Goal: Task Accomplishment & Management: Use online tool/utility

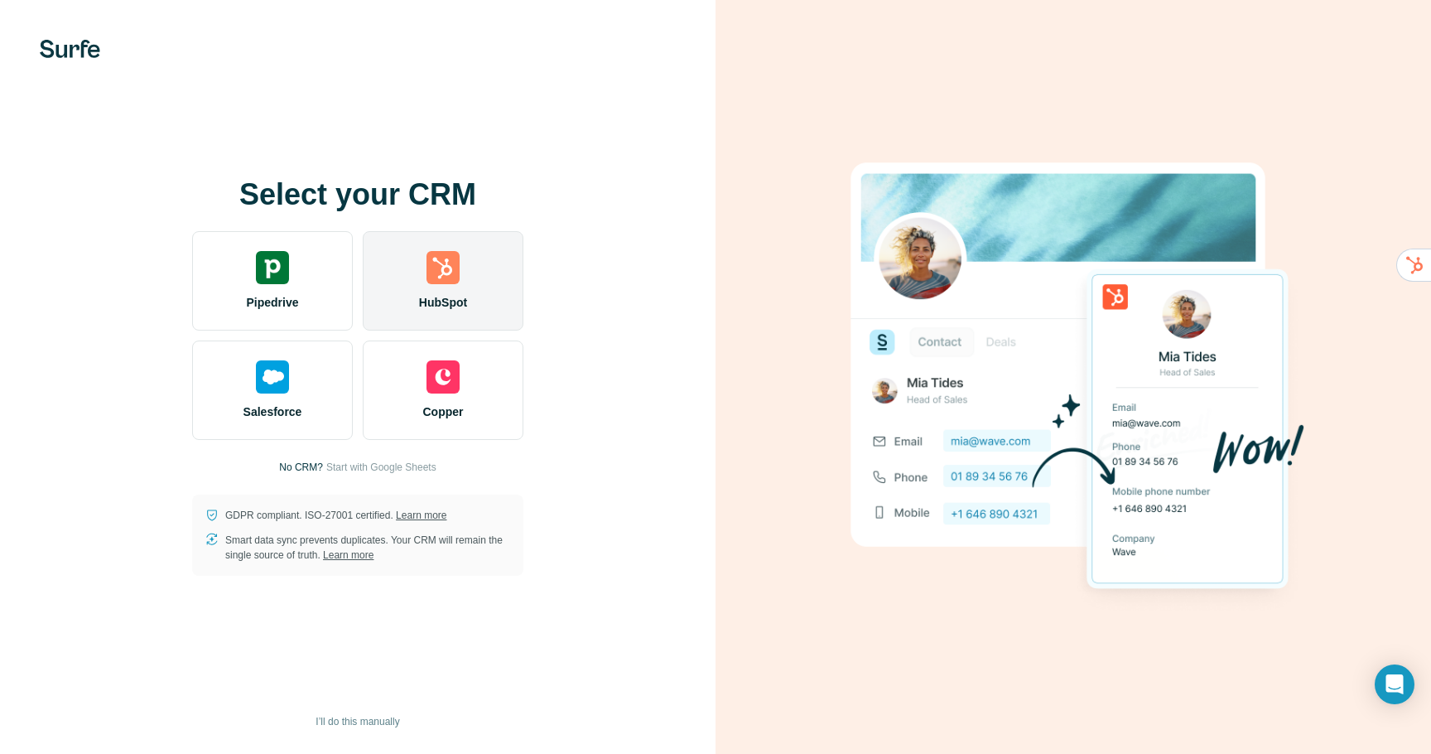
click at [436, 273] on img at bounding box center [443, 267] width 33 height 33
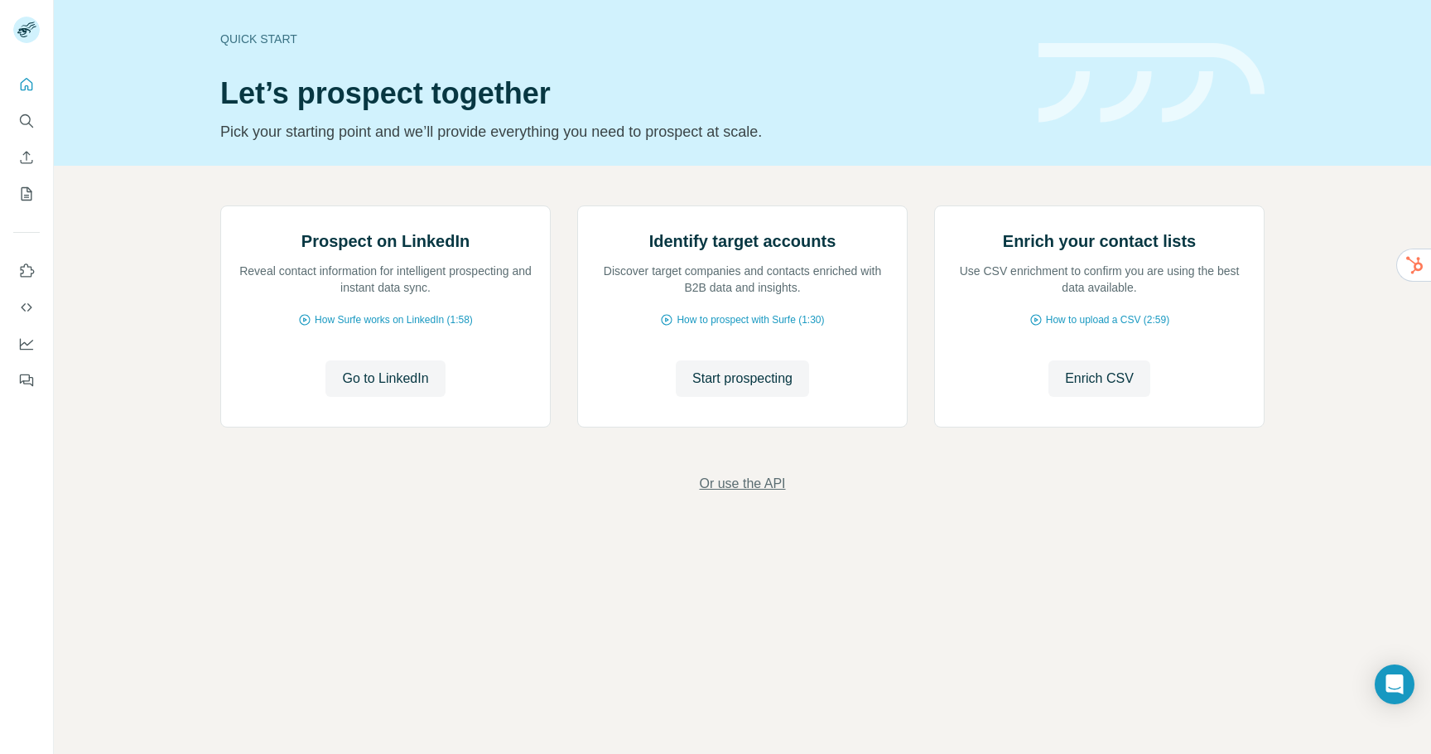
click at [741, 494] on span "Or use the API" at bounding box center [742, 484] width 86 height 20
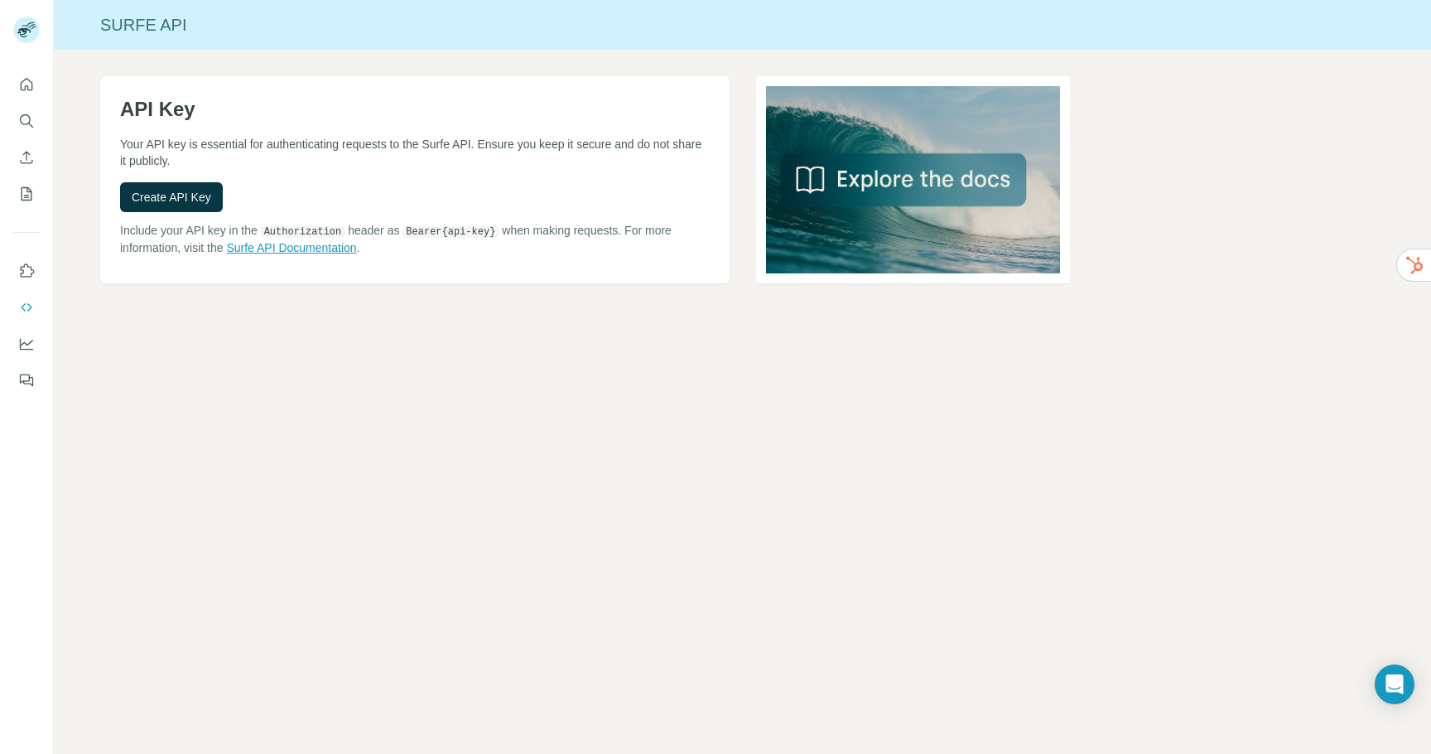
click at [299, 247] on link "Surfe API Documentation" at bounding box center [291, 247] width 130 height 13
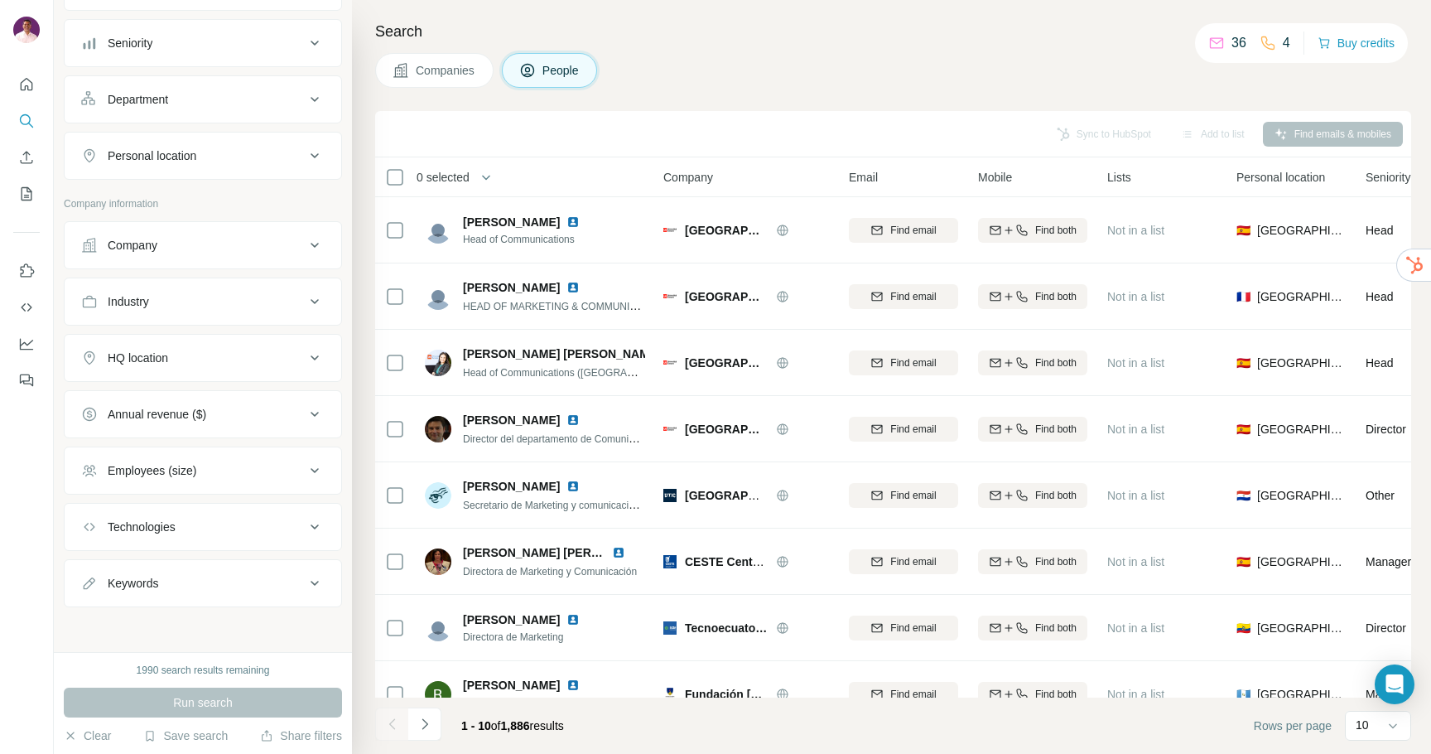
scroll to position [171, 0]
click at [316, 300] on icon at bounding box center [315, 300] width 20 height 20
click at [226, 340] on input at bounding box center [194, 341] width 205 height 18
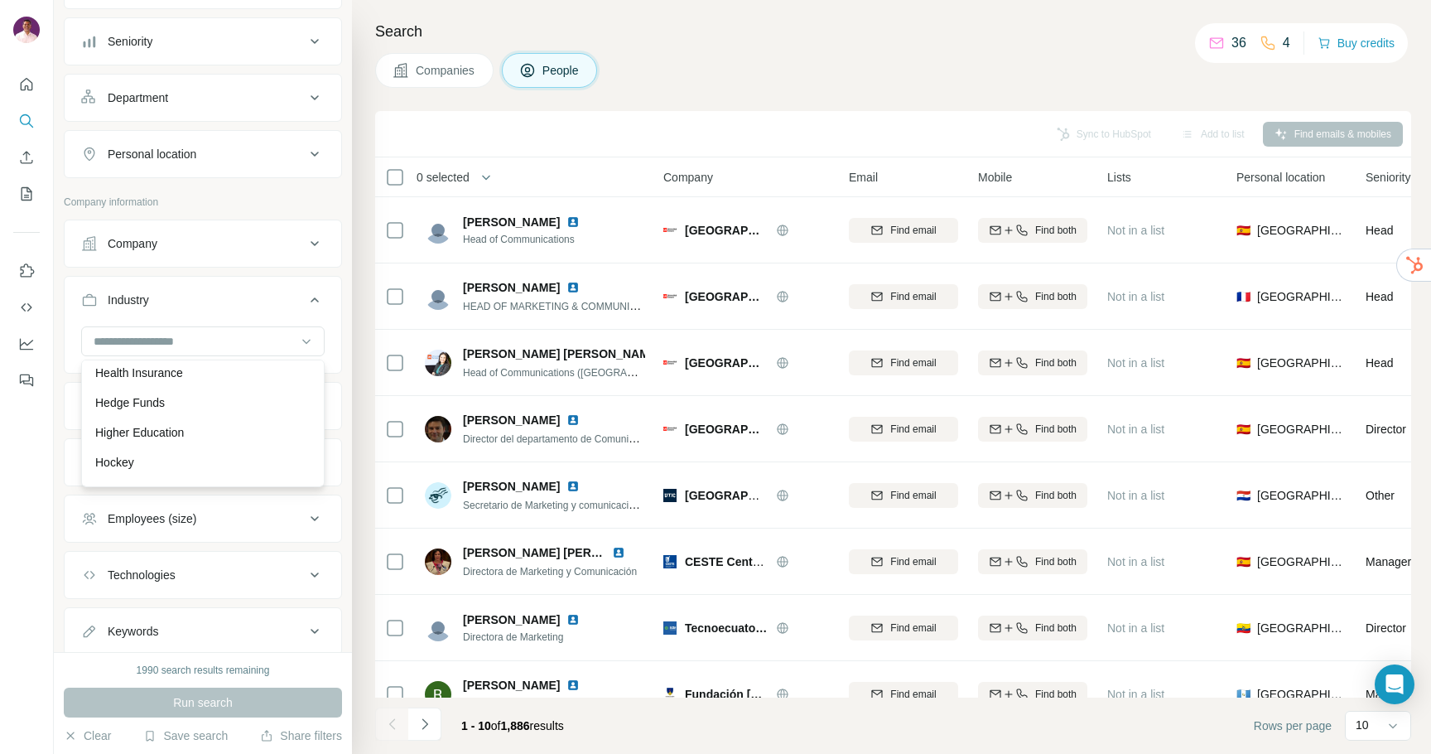
scroll to position [8028, 0]
click at [160, 430] on p "Higher Education" at bounding box center [139, 431] width 89 height 17
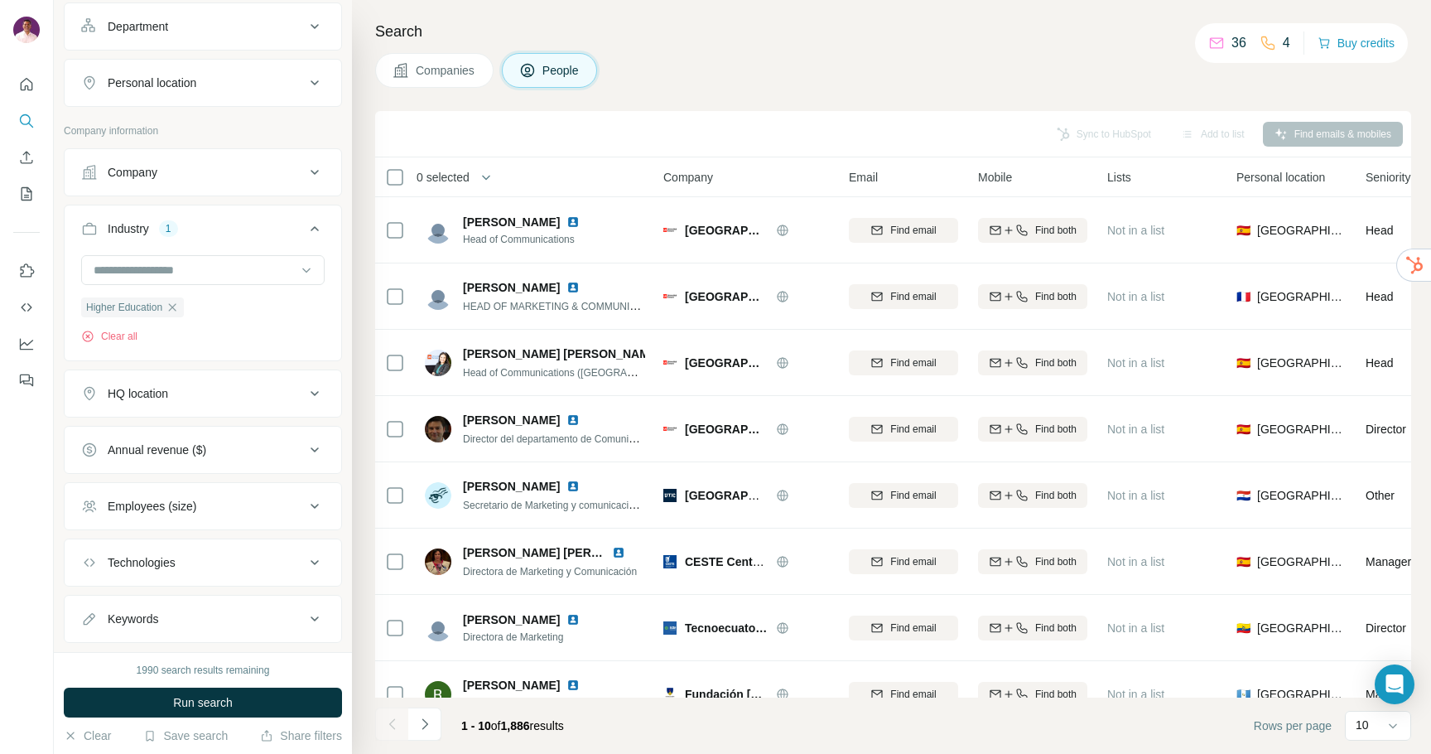
scroll to position [280, 0]
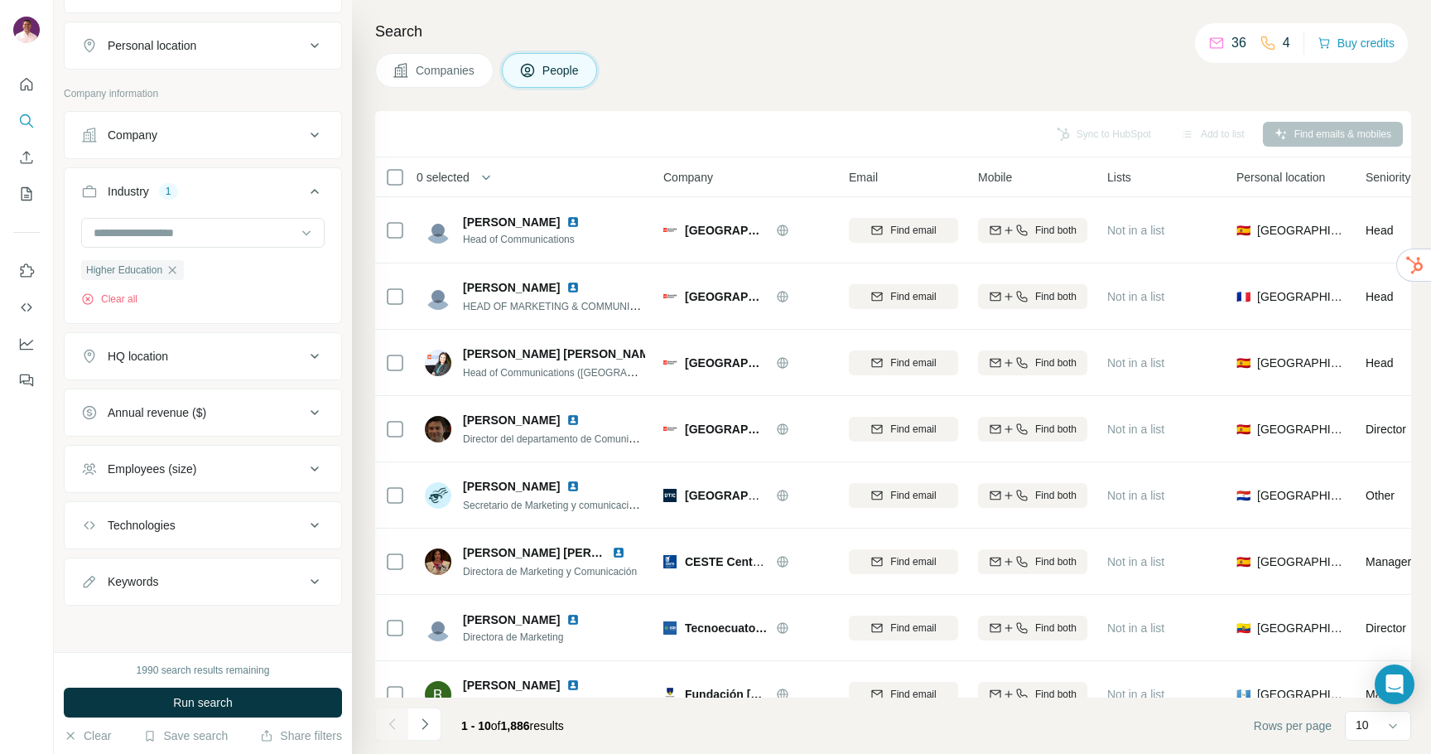
click at [260, 357] on div "HQ location" at bounding box center [193, 356] width 224 height 17
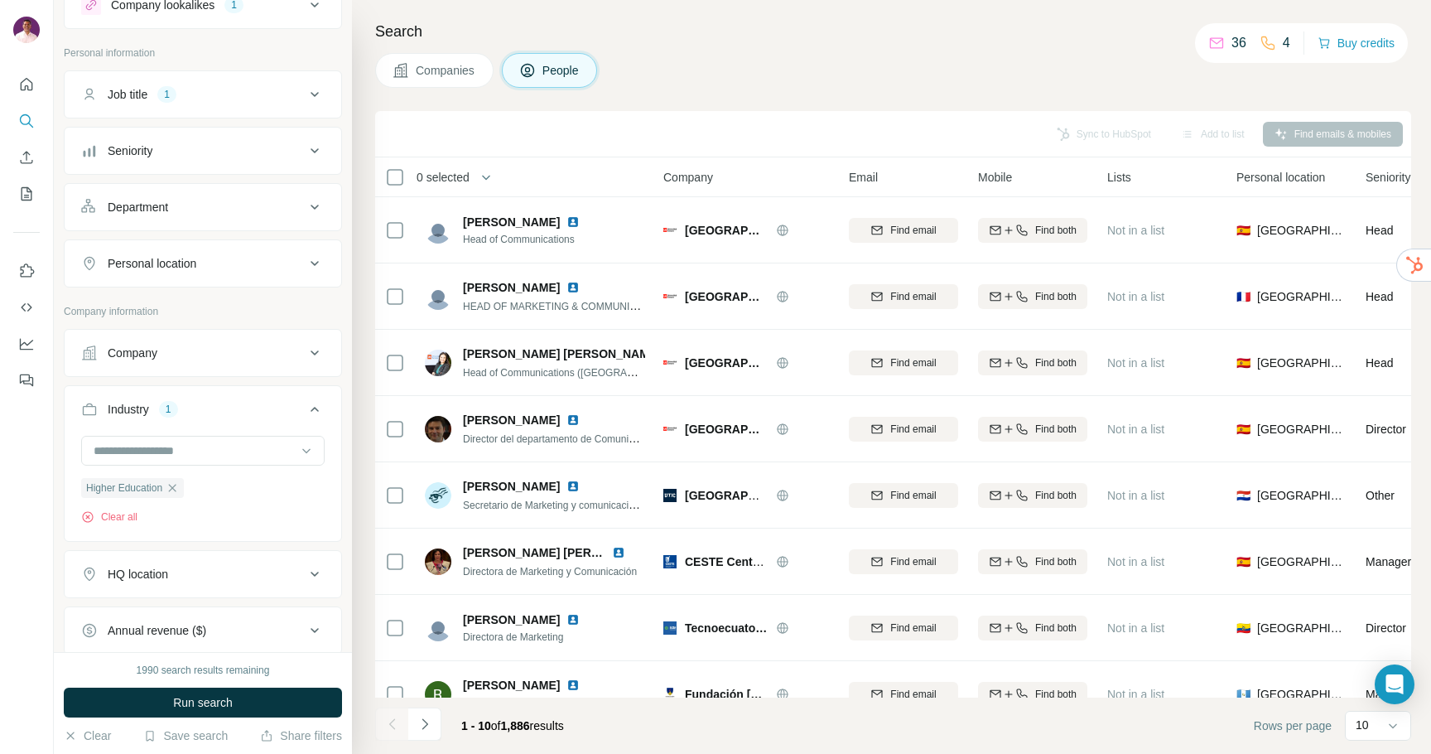
scroll to position [48, 0]
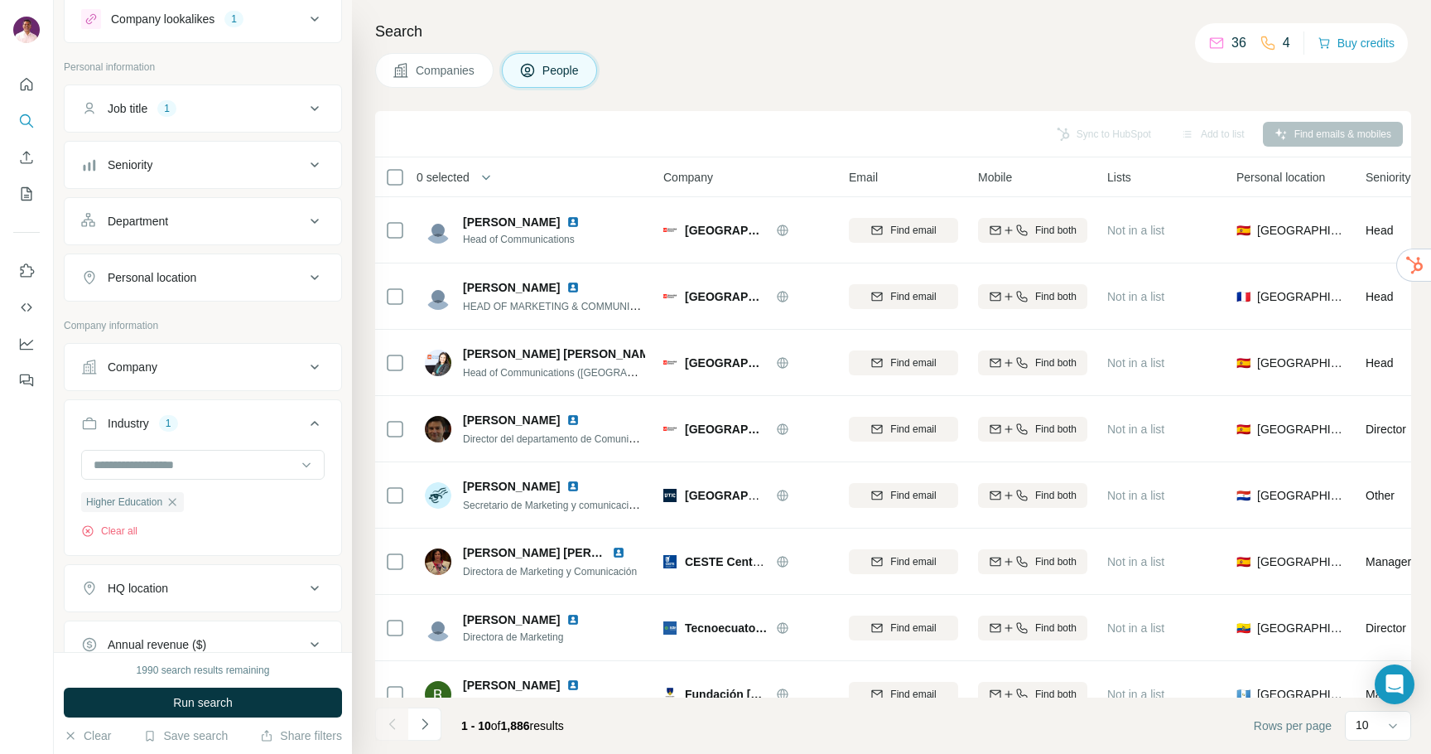
click at [297, 371] on div "Company" at bounding box center [193, 367] width 224 height 17
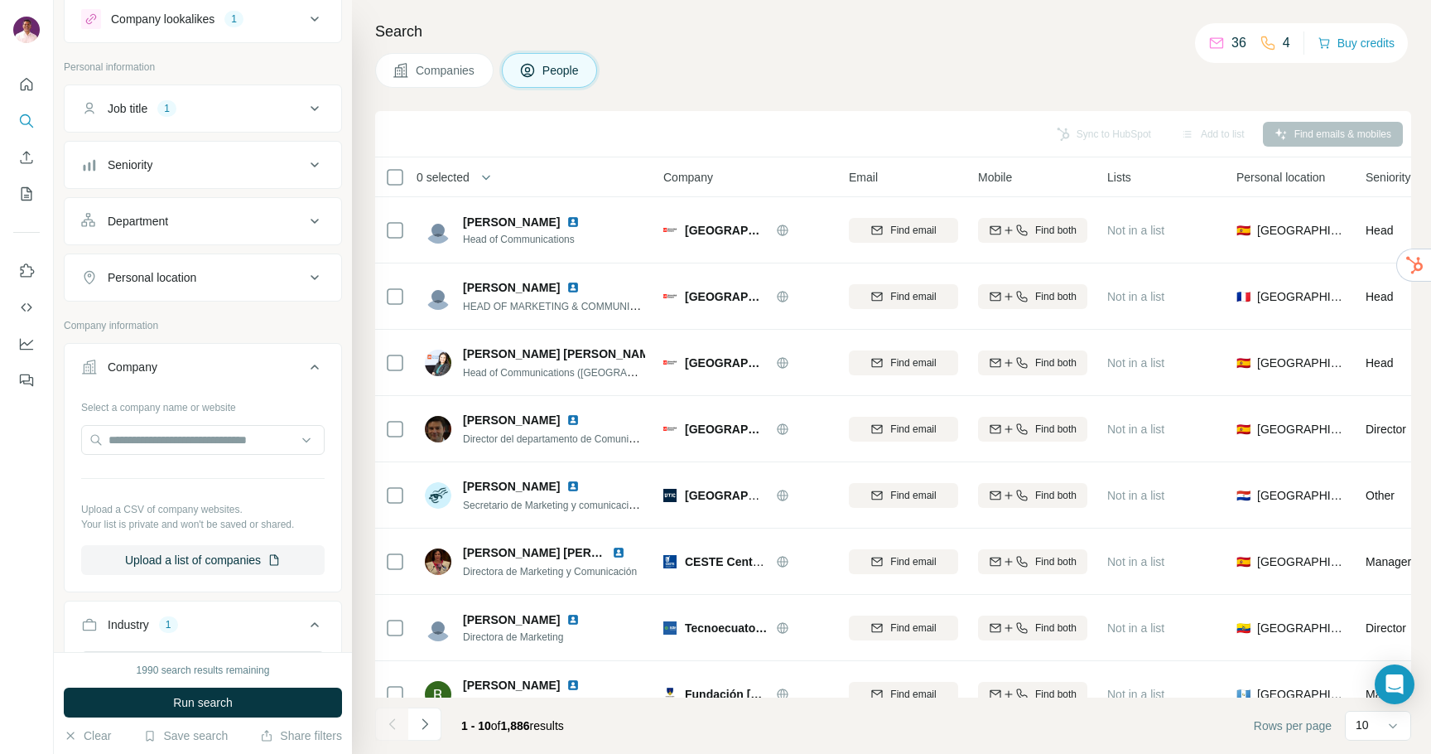
click at [297, 371] on div "Company" at bounding box center [193, 367] width 224 height 17
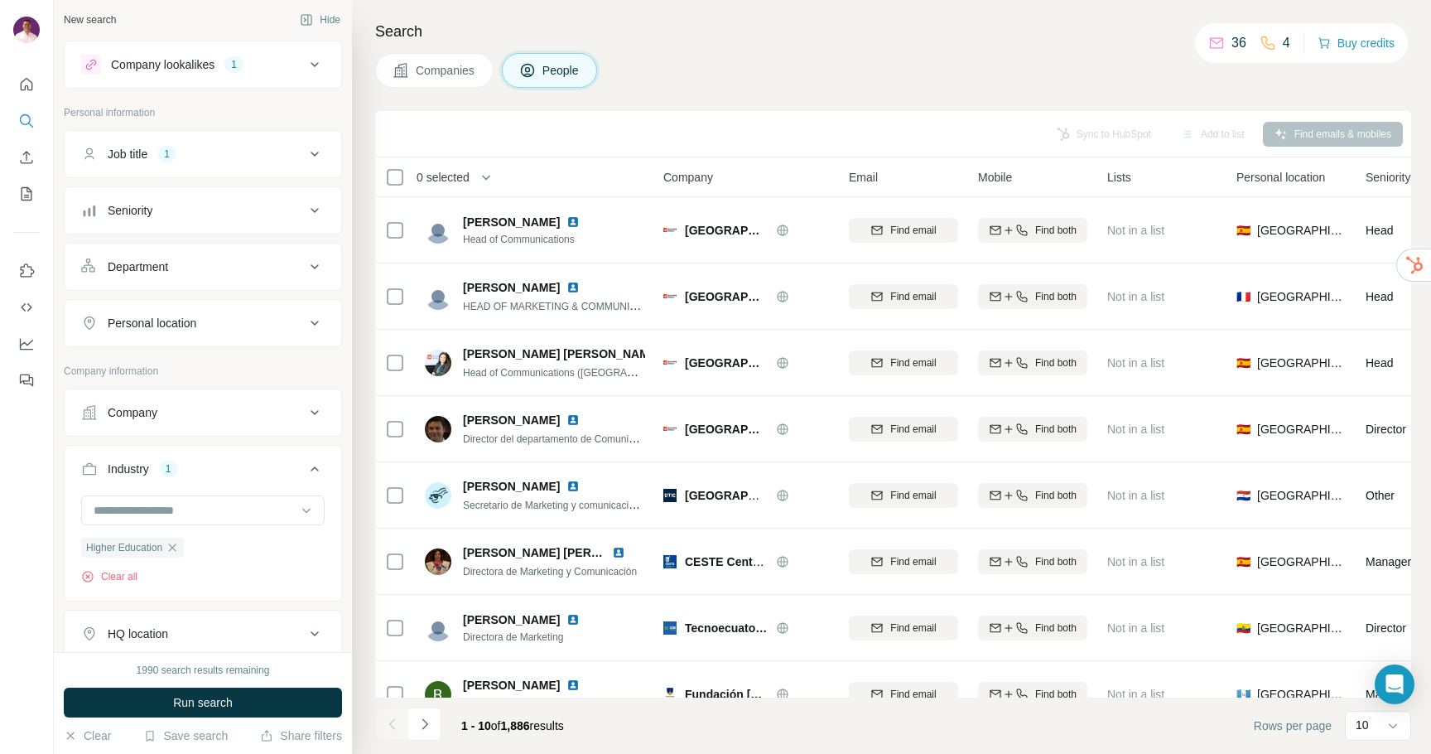
scroll to position [0, 0]
click at [260, 323] on div "Personal location" at bounding box center [193, 325] width 224 height 17
click at [255, 273] on div "Department" at bounding box center [193, 269] width 224 height 17
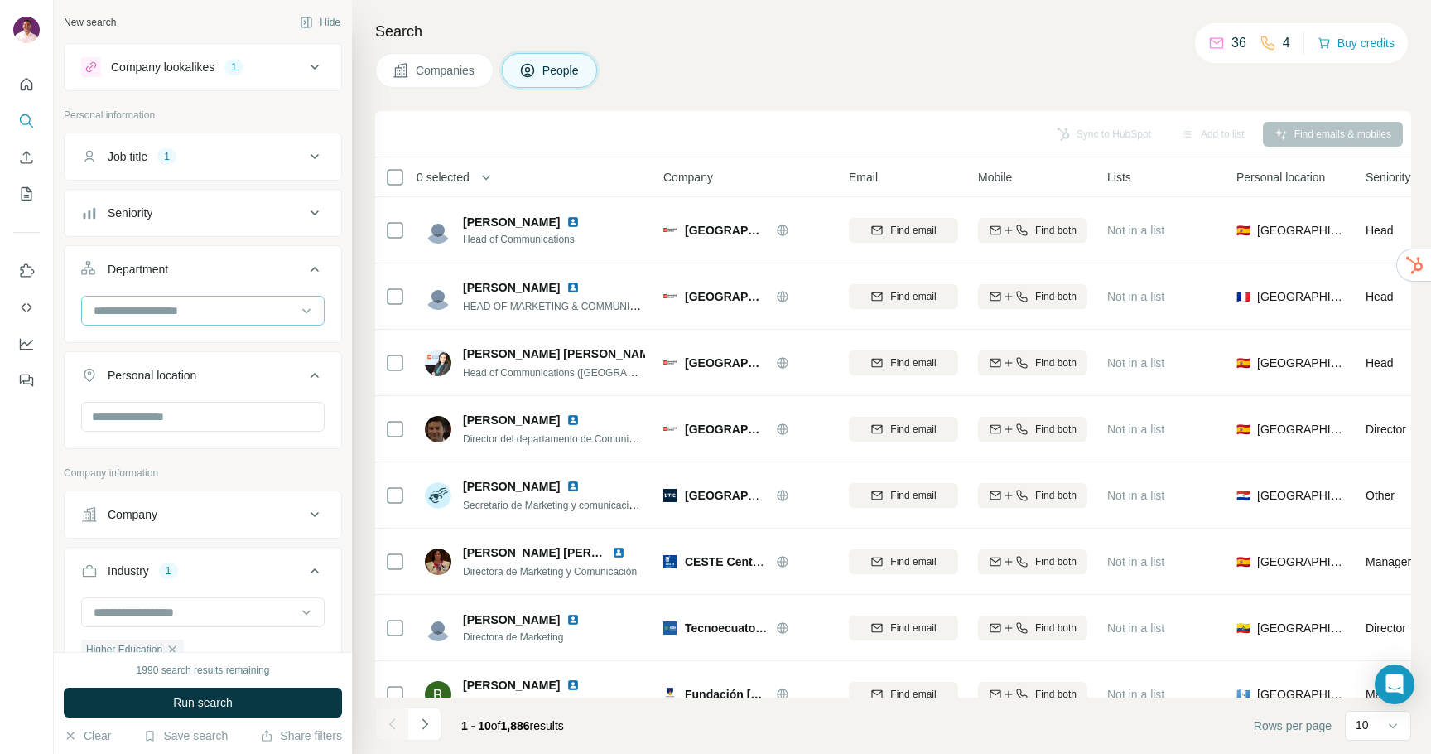
click at [239, 316] on input at bounding box center [194, 311] width 205 height 18
type input "*****"
click at [229, 347] on p "Marketing and Advertising" at bounding box center [161, 348] width 133 height 17
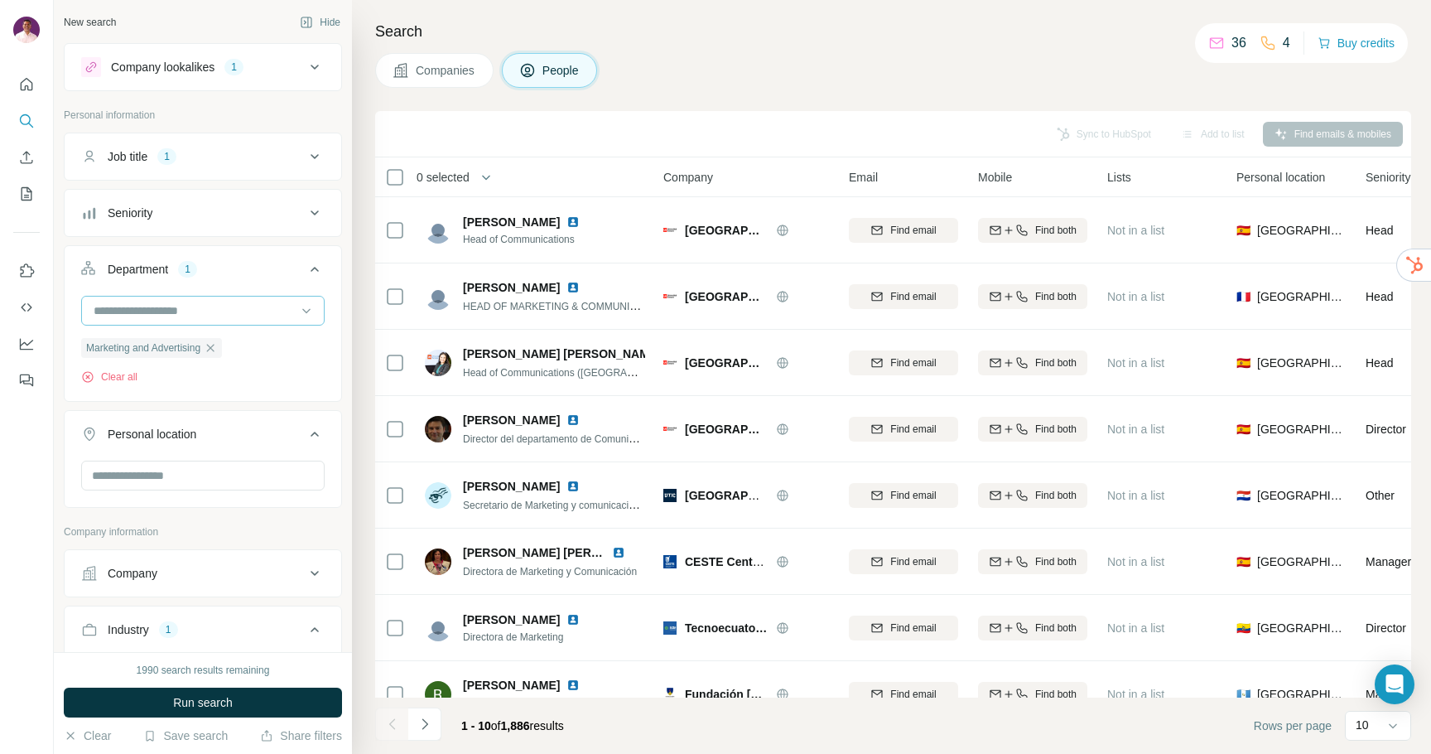
click at [234, 311] on input at bounding box center [194, 311] width 205 height 18
type input "****"
click at [156, 343] on div "Sales" at bounding box center [202, 348] width 215 height 17
click at [203, 311] on input at bounding box center [194, 311] width 205 height 18
type input "*"
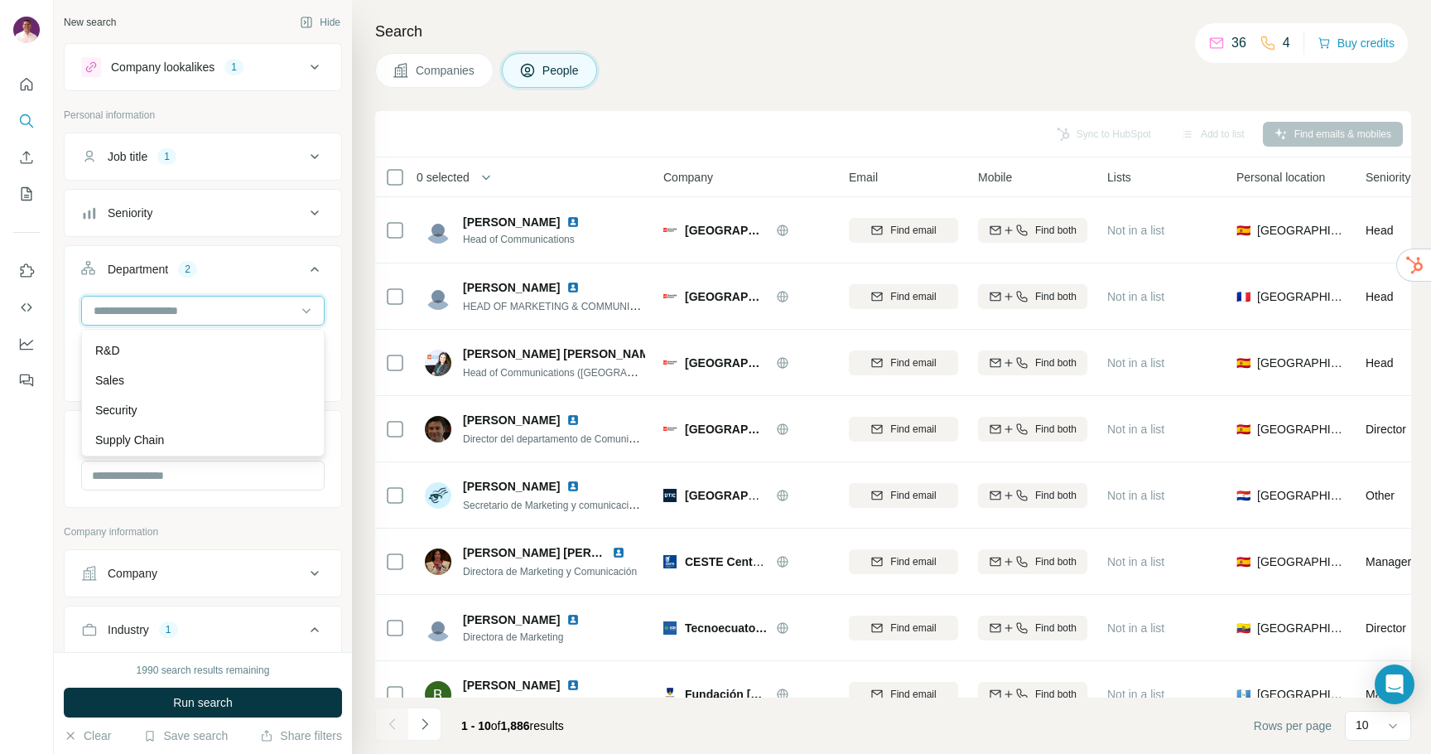
scroll to position [596, 0]
click at [336, 240] on ul "Job title 1 Seniority Department 2 Marketing and Advertising Sales Clear all Pe…" at bounding box center [203, 320] width 278 height 375
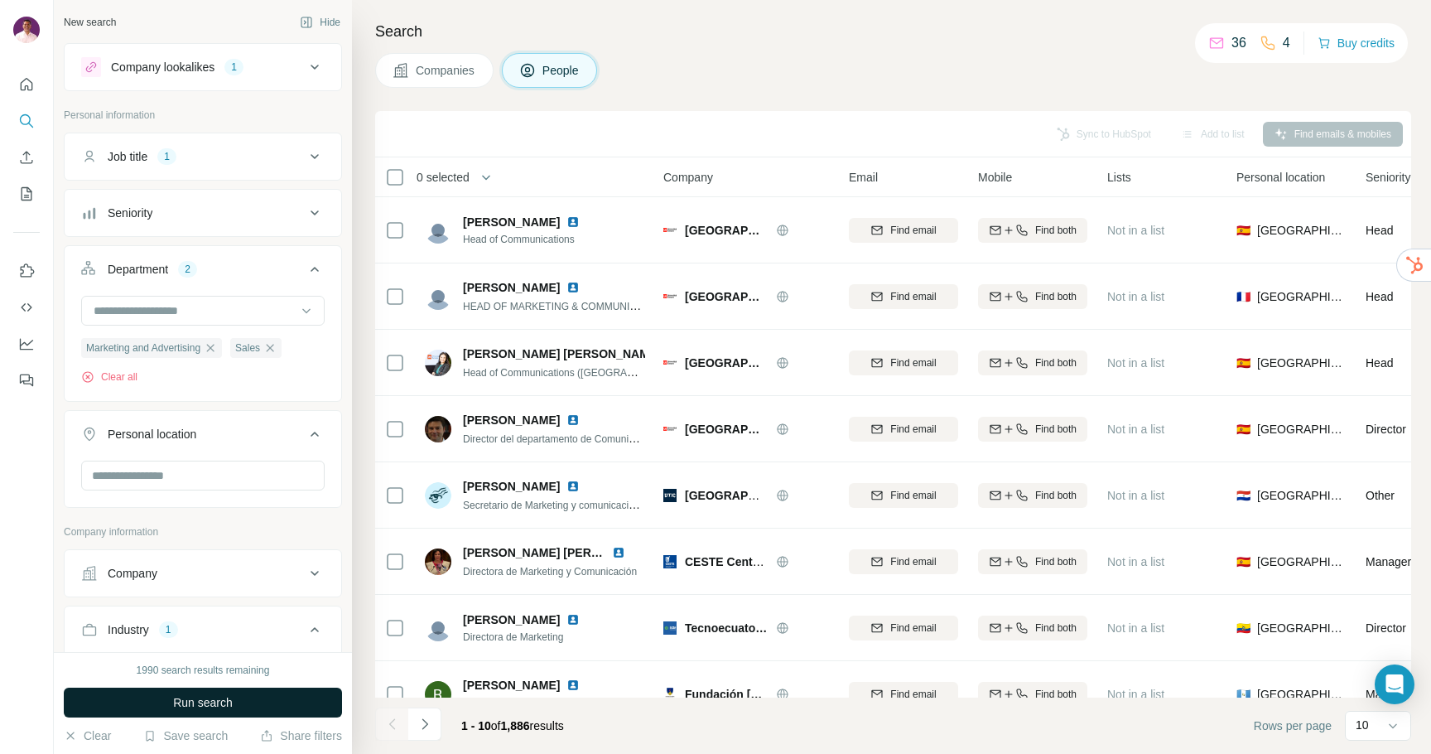
click at [205, 702] on span "Run search" at bounding box center [203, 702] width 60 height 17
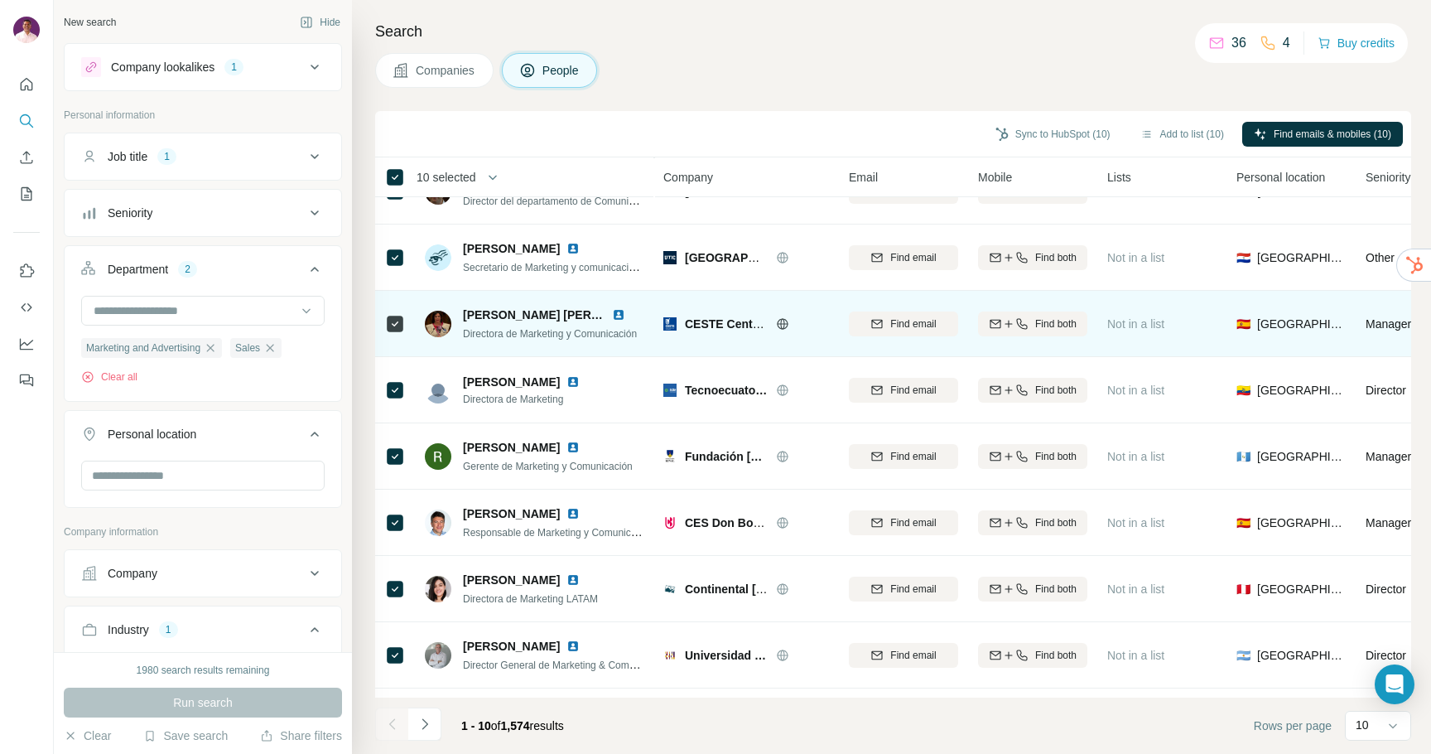
scroll to position [162, 0]
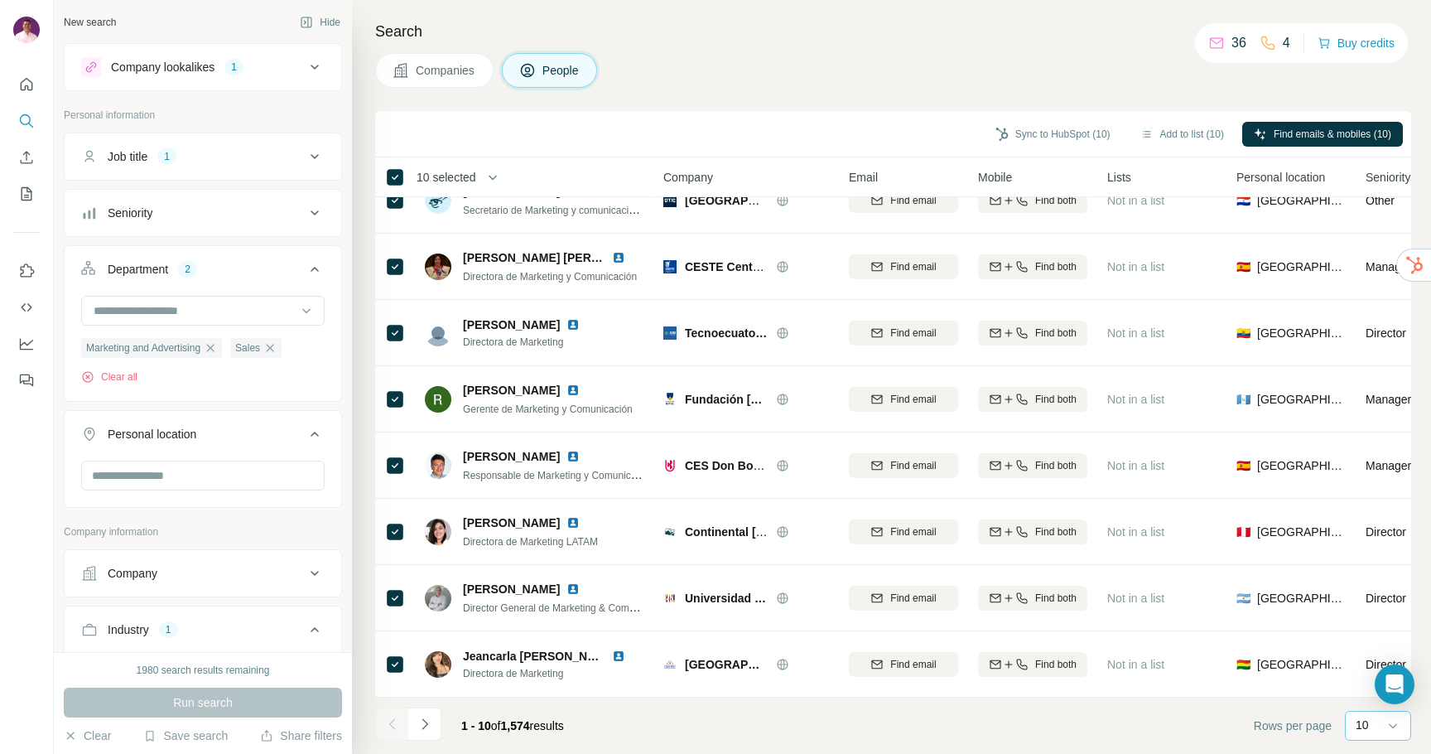
click at [1366, 725] on p "10" at bounding box center [1362, 724] width 13 height 17
click at [1375, 658] on div "20" at bounding box center [1378, 658] width 38 height 17
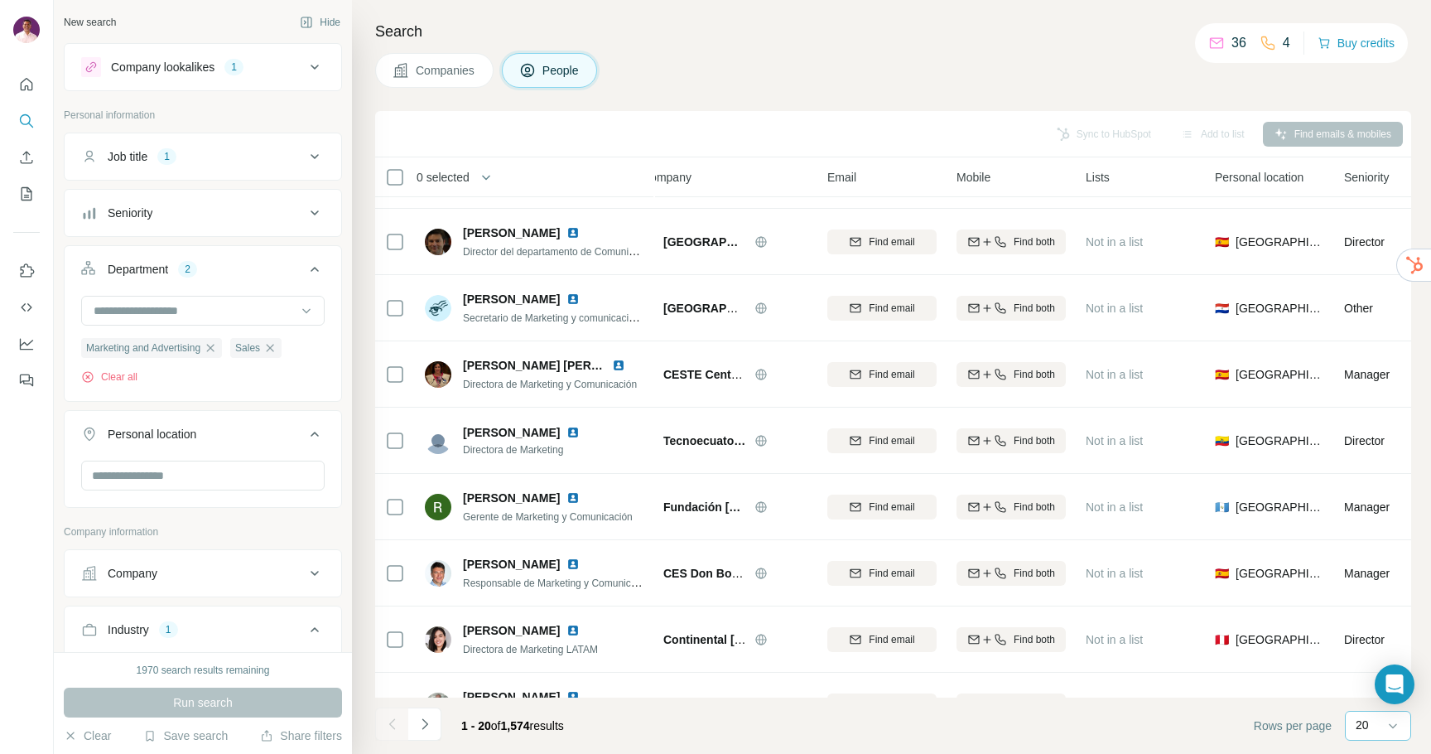
scroll to position [0, 22]
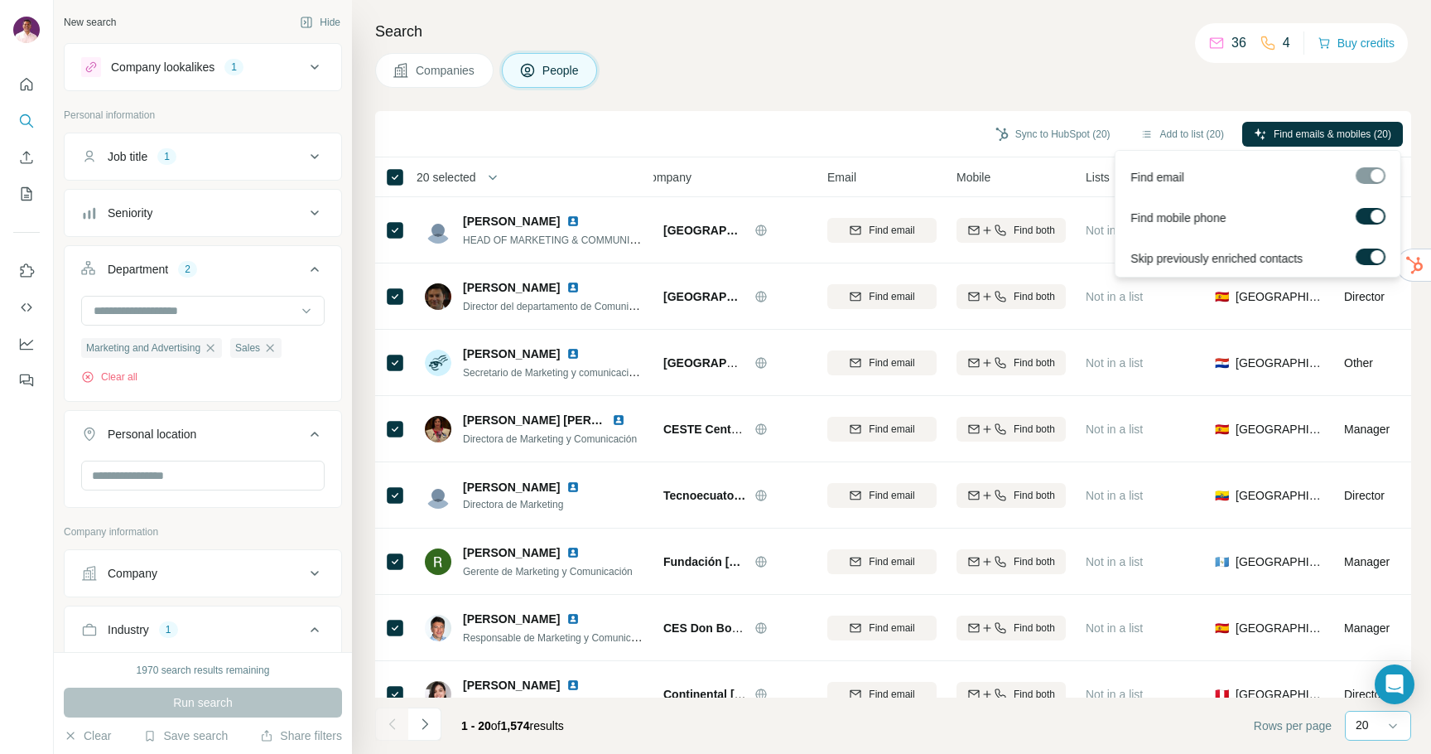
click at [1369, 216] on label at bounding box center [1371, 216] width 30 height 17
click at [1374, 171] on div at bounding box center [1371, 175] width 30 height 17
click at [1357, 134] on span "Find emails (20)" at bounding box center [1355, 134] width 71 height 15
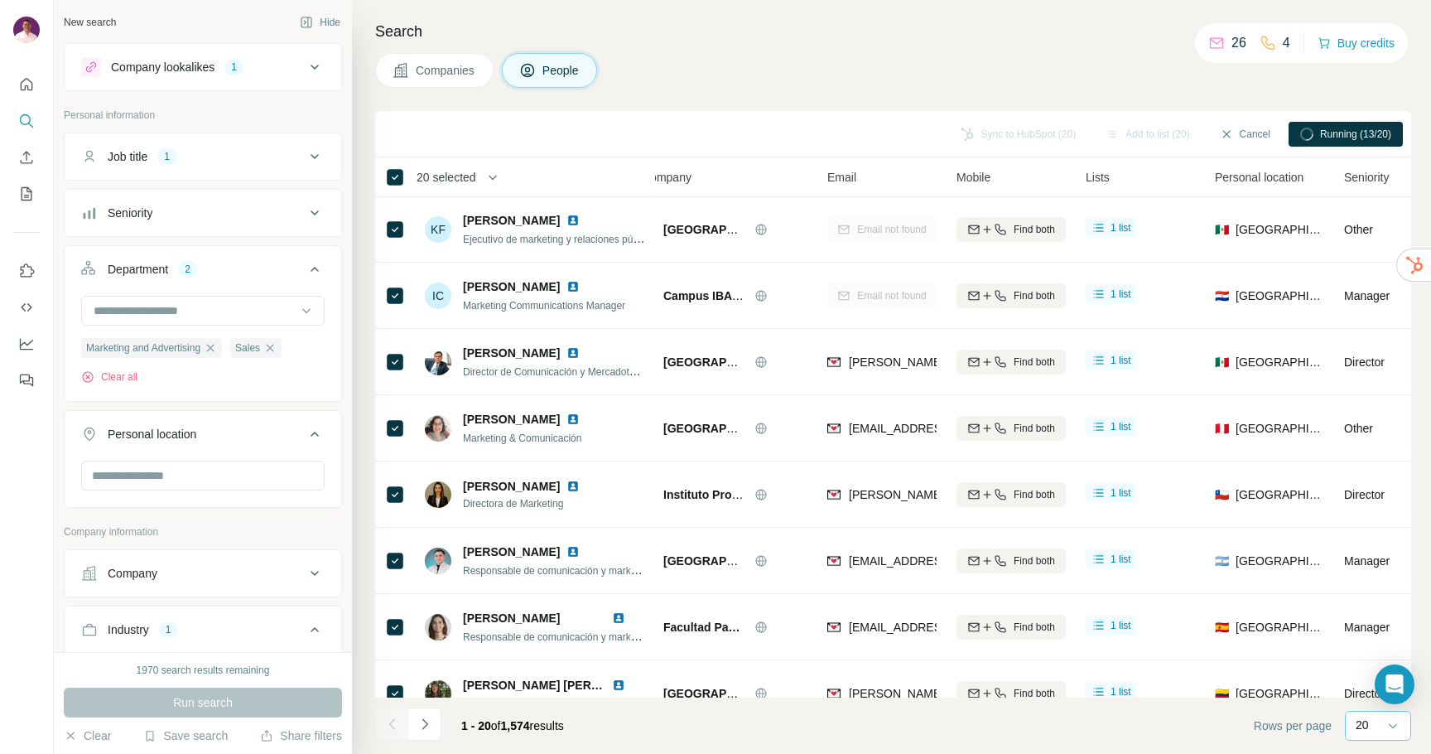
scroll to position [825, 22]
